Goal: Task Accomplishment & Management: Complete application form

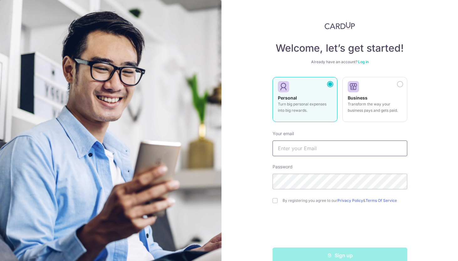
type input "[PERSON_NAME][EMAIL_ADDRESS][PERSON_NAME][DOMAIN_NAME]"
click at [298, 98] on div "Personal Turn big personal expenses into big rewards." at bounding box center [305, 106] width 54 height 22
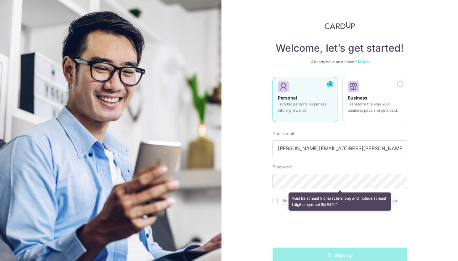
click at [438, 186] on div "Welcome, let’s get started! Already have an account? Log in Personal Turn big p…" at bounding box center [339, 130] width 236 height 261
click at [237, 201] on div "Welcome, let’s get started! Already have an account? Log in Personal Turn big p…" at bounding box center [339, 130] width 236 height 261
click at [271, 204] on div "Welcome, let’s get started! Already have an account? Log in Personal Turn big p…" at bounding box center [339, 130] width 236 height 261
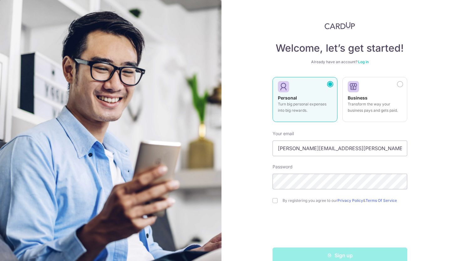
click at [249, 228] on div "Welcome, let’s get started! Already have an account? Log in Personal Turn big p…" at bounding box center [339, 130] width 236 height 261
click at [275, 202] on input "checkbox" at bounding box center [274, 200] width 5 height 5
checkbox input "true"
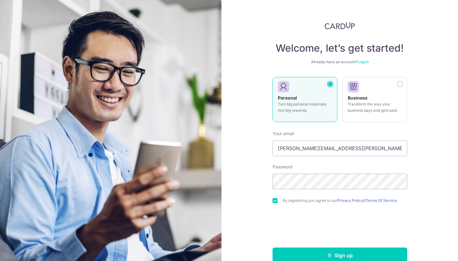
scroll to position [12, 0]
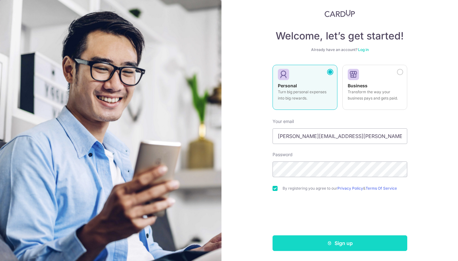
click at [357, 245] on button "Sign up" at bounding box center [339, 243] width 135 height 16
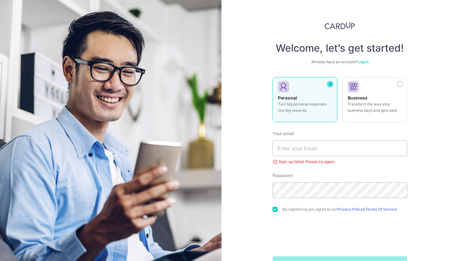
scroll to position [21, 0]
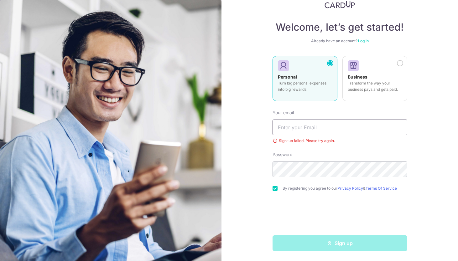
type input "[PERSON_NAME][EMAIL_ADDRESS][PERSON_NAME][DOMAIN_NAME]"
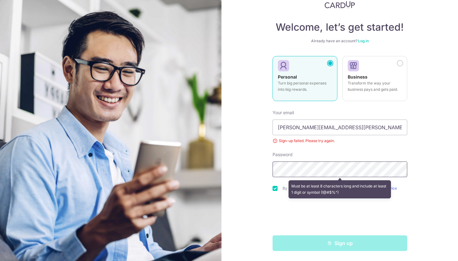
click at [232, 172] on div "Welcome, let’s get started! Already have an account? Log in Personal Turn big p…" at bounding box center [339, 130] width 236 height 261
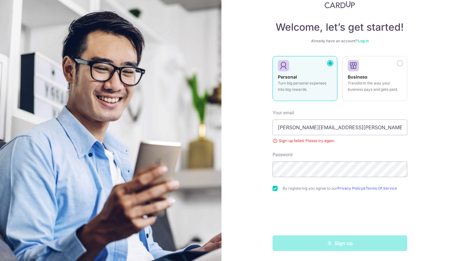
click at [234, 203] on div "Welcome, let’s get started! Already have an account? Log in Personal Turn big p…" at bounding box center [339, 130] width 236 height 261
click at [363, 249] on div "Sign up" at bounding box center [340, 243] width 142 height 16
click at [348, 245] on div "Sign up" at bounding box center [340, 243] width 142 height 16
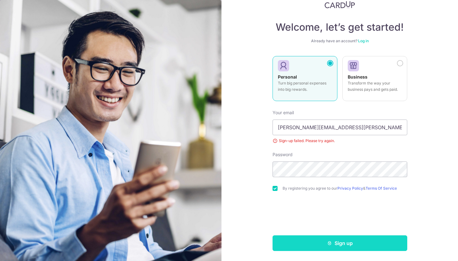
click at [340, 243] on button "Sign up" at bounding box center [339, 243] width 135 height 16
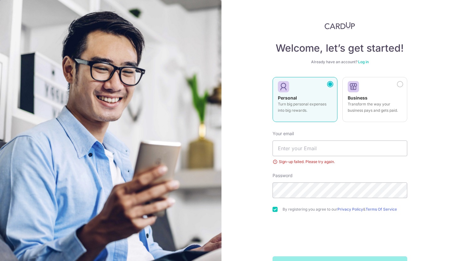
scroll to position [21, 0]
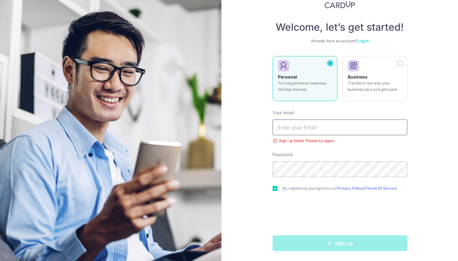
type input "[PERSON_NAME][EMAIL_ADDRESS][PERSON_NAME][DOMAIN_NAME]"
click at [328, 128] on input "[PERSON_NAME][EMAIL_ADDRESS][PERSON_NAME][DOMAIN_NAME]" at bounding box center [339, 128] width 135 height 16
click at [364, 41] on link "Log in" at bounding box center [363, 41] width 11 height 5
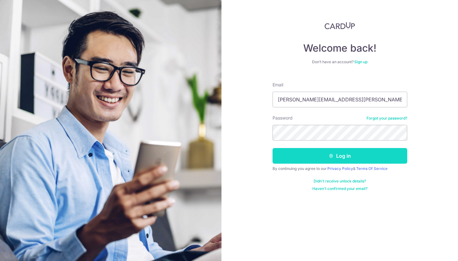
click at [345, 159] on button "Log in" at bounding box center [339, 156] width 135 height 16
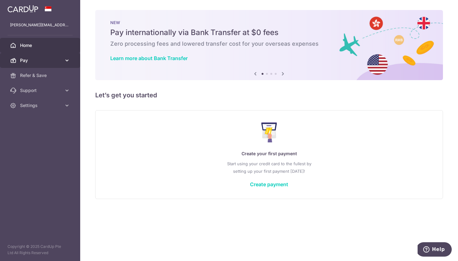
click at [25, 61] on span "Pay" at bounding box center [40, 60] width 41 height 6
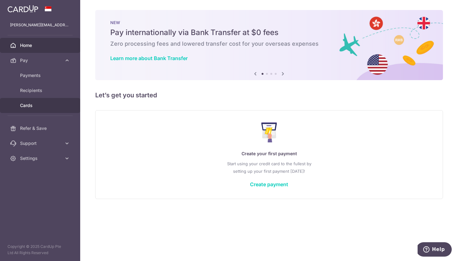
click at [27, 103] on span "Cards" at bounding box center [40, 105] width 41 height 6
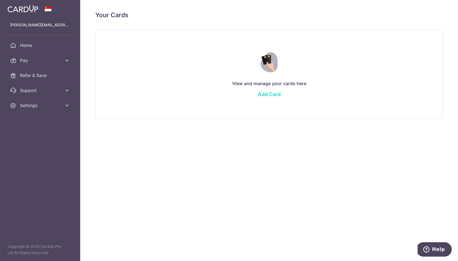
click at [271, 93] on link "Add Card" at bounding box center [269, 94] width 23 height 6
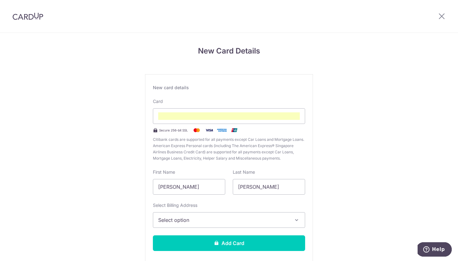
scroll to position [35, 0]
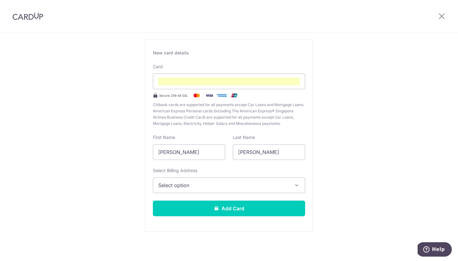
click at [246, 180] on button "Select option" at bounding box center [229, 186] width 152 height 16
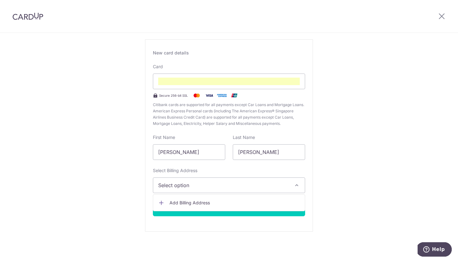
click at [202, 202] on span "Add Billing Address" at bounding box center [234, 203] width 130 height 6
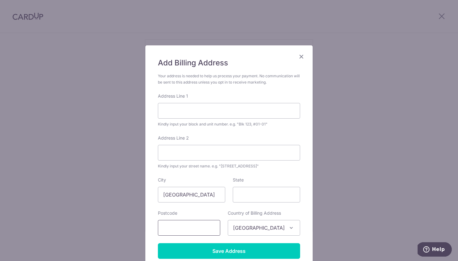
click at [181, 229] on input "text" at bounding box center [189, 228] width 62 height 16
type input "529891"
type input "3 SIMEI STREET 3, Unit 10-19, SG 529891"
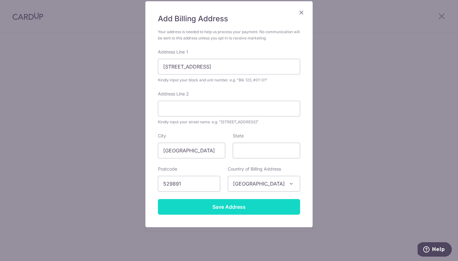
click at [240, 212] on input "Save Address" at bounding box center [229, 207] width 142 height 16
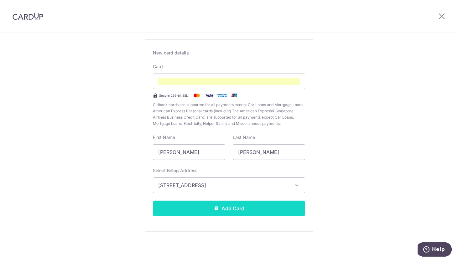
click at [240, 212] on button "Add Card" at bounding box center [229, 209] width 152 height 16
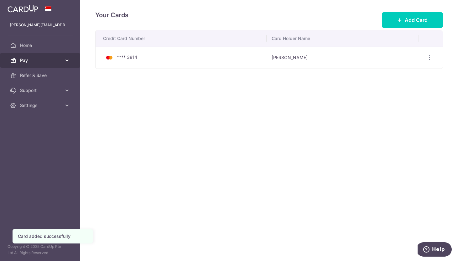
click at [63, 59] on link "Pay" at bounding box center [40, 60] width 80 height 15
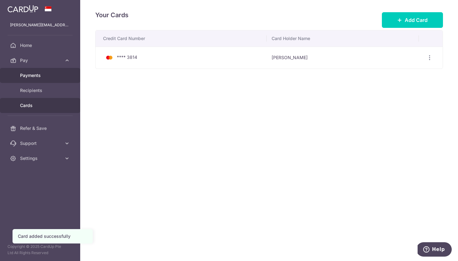
click at [52, 75] on span "Payments" at bounding box center [40, 75] width 41 height 6
